Goal: Task Accomplishment & Management: Use online tool/utility

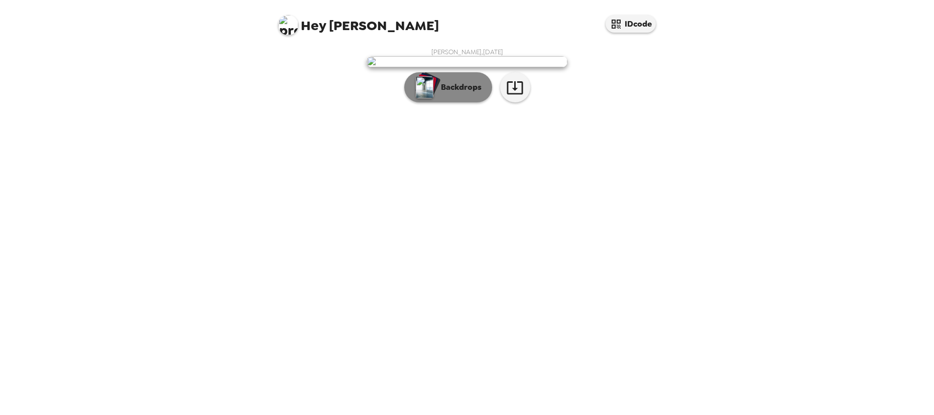
click at [464, 93] on p "Backdrops" at bounding box center [459, 87] width 46 height 12
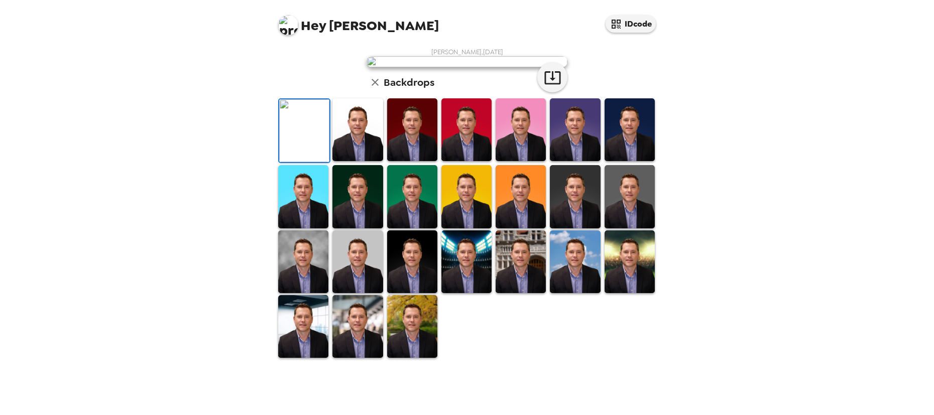
scroll to position [144, 0]
click at [630, 228] on img at bounding box center [629, 196] width 50 height 63
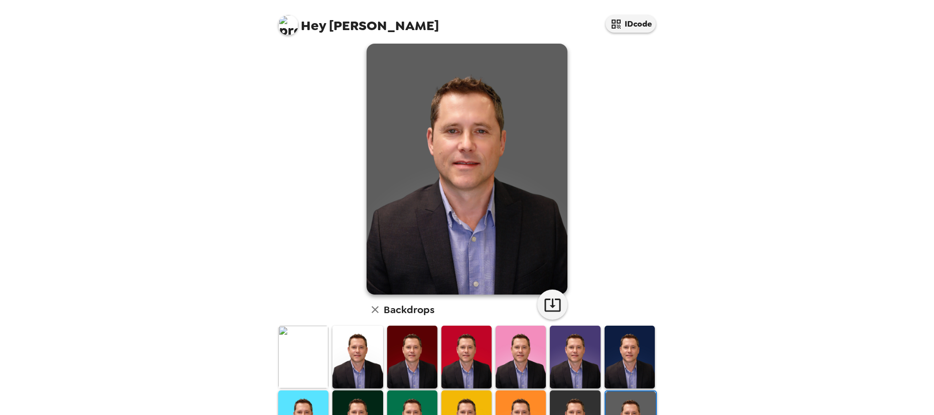
scroll to position [0, 0]
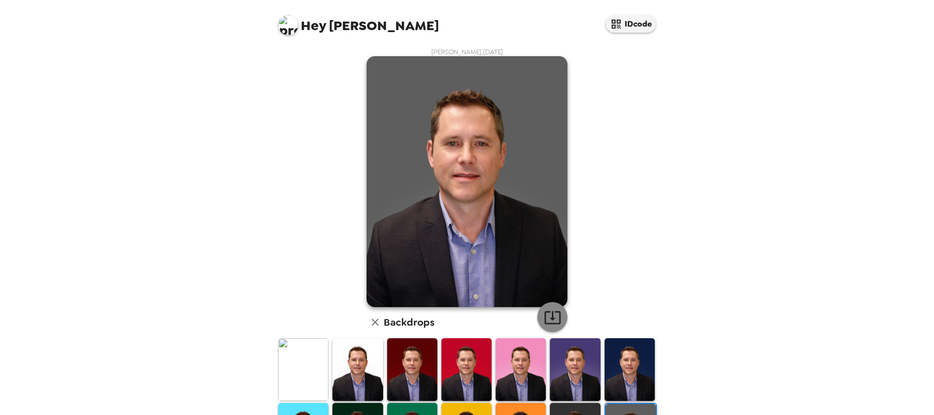
click at [545, 318] on icon "button" at bounding box center [553, 318] width 18 height 18
drag, startPoint x: 877, startPoint y: 88, endPoint x: 871, endPoint y: 90, distance: 6.3
click at [877, 88] on div "Hey Dan IDcode Dan Van Hemert , 09-24-2025 Backdrops" at bounding box center [467, 207] width 934 height 415
